Goal: Task Accomplishment & Management: Use online tool/utility

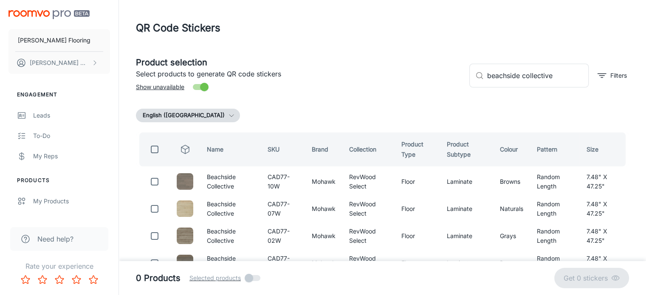
click at [55, 13] on img "scrollable content" at bounding box center [48, 14] width 81 height 9
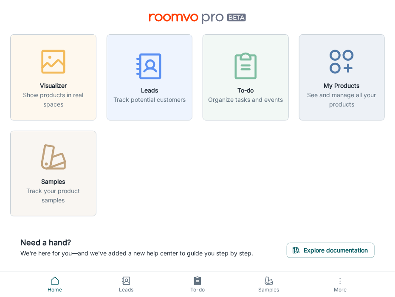
click at [203, 160] on div "Visualizer Show products in real spaces Leads Track potential customers To-do O…" at bounding box center [192, 120] width 385 height 192
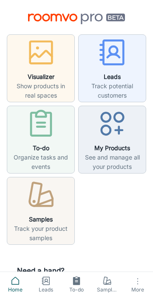
click at [135, 28] on div "Visualizer Show products in real spaces Leads Track potential customers To-do O…" at bounding box center [76, 174] width 139 height 320
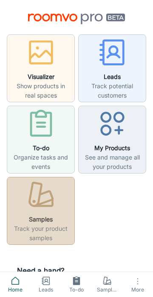
click at [42, 211] on div "button" at bounding box center [40, 196] width 57 height 35
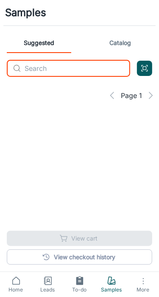
click at [50, 69] on input "text" at bounding box center [78, 68] width 106 height 17
type input "beachside"
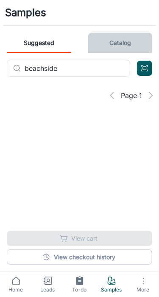
click at [120, 45] on link "Catalog" at bounding box center [120, 43] width 65 height 20
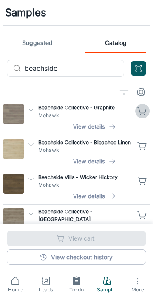
click at [140, 112] on icon "button" at bounding box center [142, 111] width 10 height 10
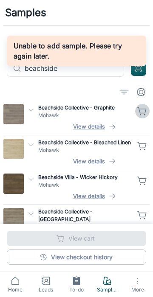
click at [140, 112] on icon "button" at bounding box center [142, 111] width 10 height 10
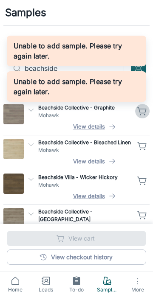
click at [140, 112] on icon "button" at bounding box center [142, 111] width 10 height 10
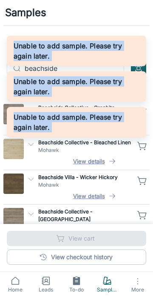
click at [140, 112] on div "Unable to add sample. Please try again later." at bounding box center [76, 122] width 139 height 31
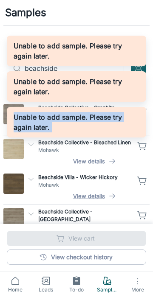
click at [140, 112] on div "Unable to add sample. Please try again later." at bounding box center [76, 122] width 139 height 31
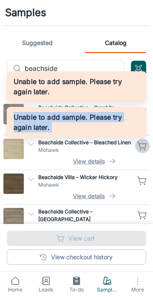
click at [141, 147] on icon "button" at bounding box center [142, 145] width 8 height 6
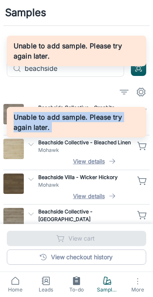
click at [143, 147] on icon "button" at bounding box center [142, 145] width 8 height 6
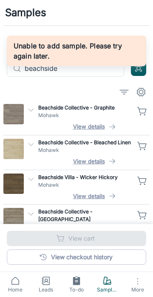
click at [123, 118] on p "Mohawk" at bounding box center [84, 116] width 93 height 8
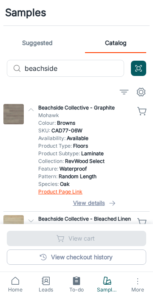
click at [76, 193] on link "Product Page Link" at bounding box center [60, 191] width 44 height 6
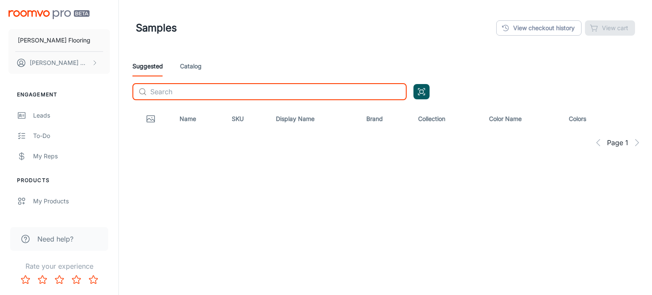
click at [211, 93] on input "text" at bounding box center [278, 91] width 256 height 17
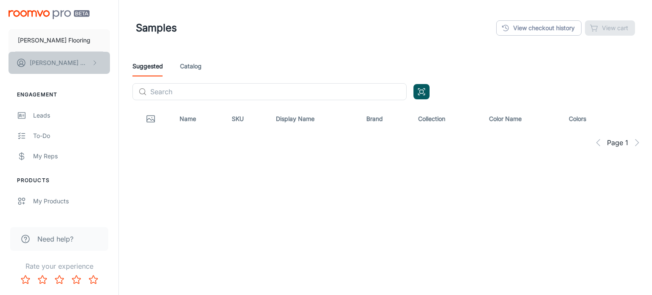
click at [61, 62] on p "[PERSON_NAME]" at bounding box center [60, 62] width 60 height 9
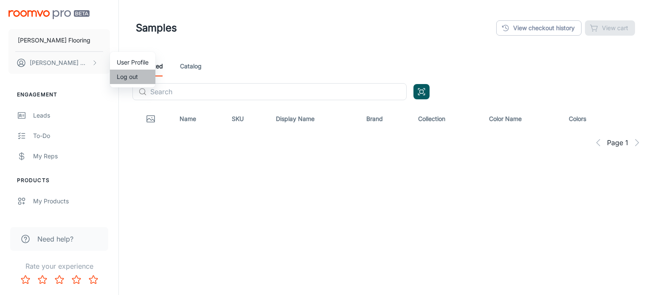
click at [129, 81] on li "Log out" at bounding box center [132, 77] width 45 height 14
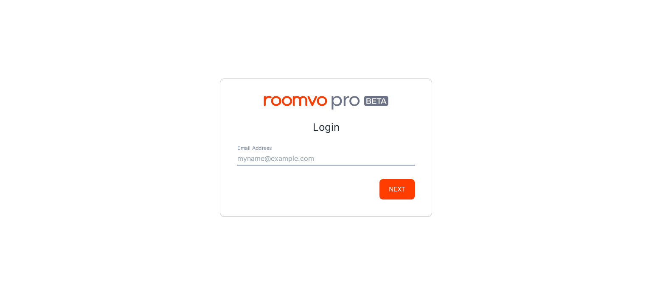
click at [282, 156] on input "Email Address" at bounding box center [325, 159] width 177 height 14
type input "[EMAIL_ADDRESS][DOMAIN_NAME]"
click at [394, 191] on button "Next" at bounding box center [397, 189] width 35 height 20
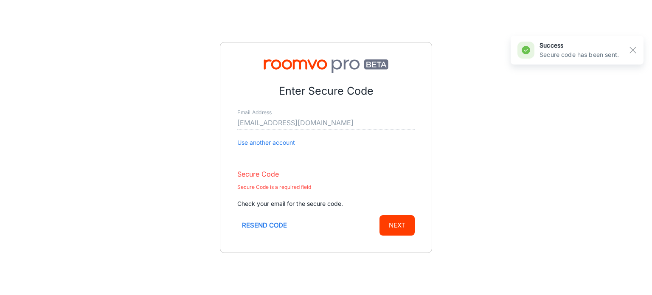
click at [359, 268] on div "Enter Secure Code Email Address [EMAIL_ADDRESS][DOMAIN_NAME] Use another accoun…" at bounding box center [326, 147] width 652 height 295
click at [261, 171] on input "Secure Code" at bounding box center [325, 175] width 177 height 14
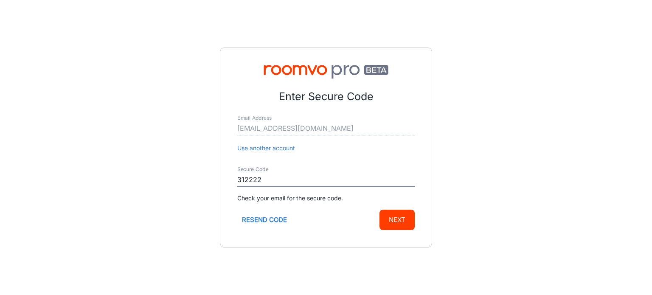
type input "312222"
click at [380, 210] on button "Next" at bounding box center [397, 220] width 35 height 20
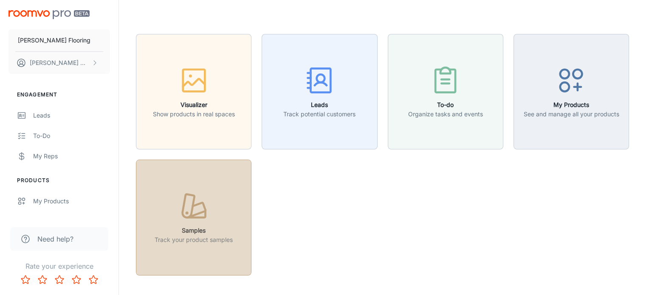
click at [185, 216] on icon "button" at bounding box center [194, 207] width 32 height 32
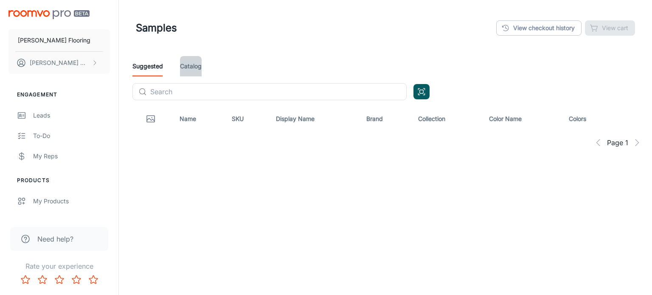
click at [199, 70] on link "Catalog" at bounding box center [191, 66] width 22 height 20
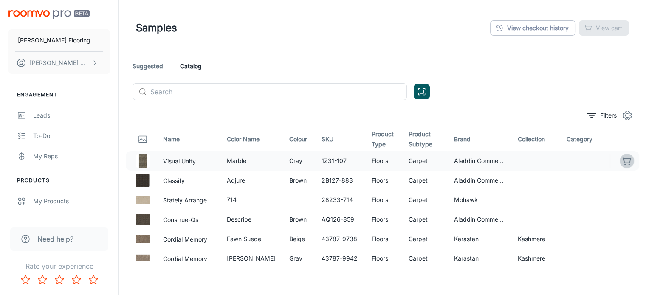
click at [527, 157] on icon "button" at bounding box center [626, 161] width 10 height 10
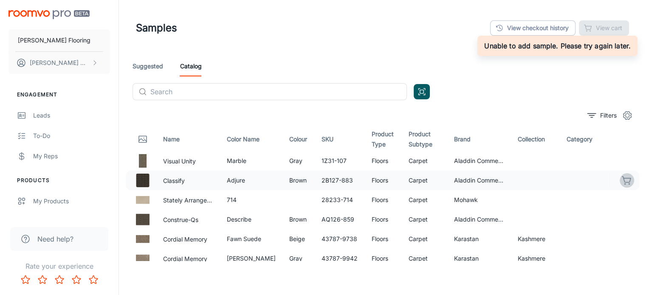
click at [527, 179] on icon "button" at bounding box center [626, 180] width 10 height 10
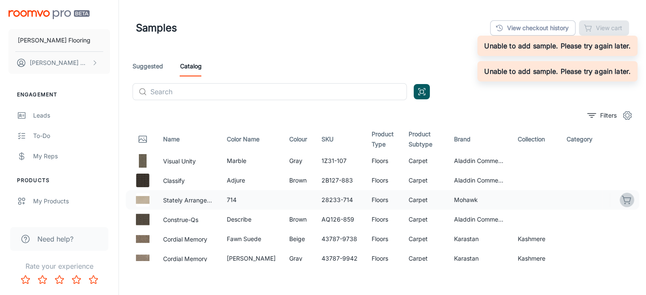
click at [527, 198] on icon "button" at bounding box center [626, 200] width 10 height 10
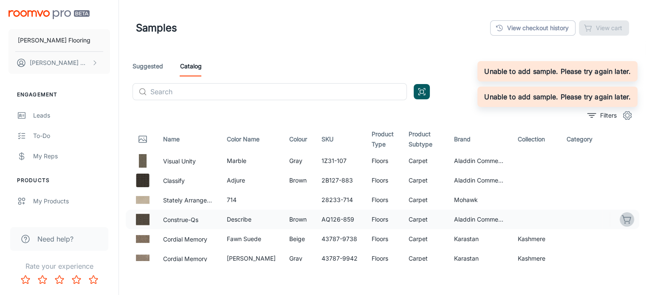
click at [527, 222] on icon "button" at bounding box center [626, 219] width 8 height 6
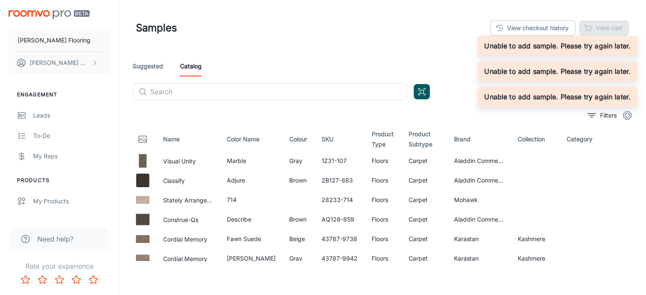
click at [420, 44] on header "Samples View checkout history View cart" at bounding box center [382, 28] width 513 height 56
